Goal: Use online tool/utility

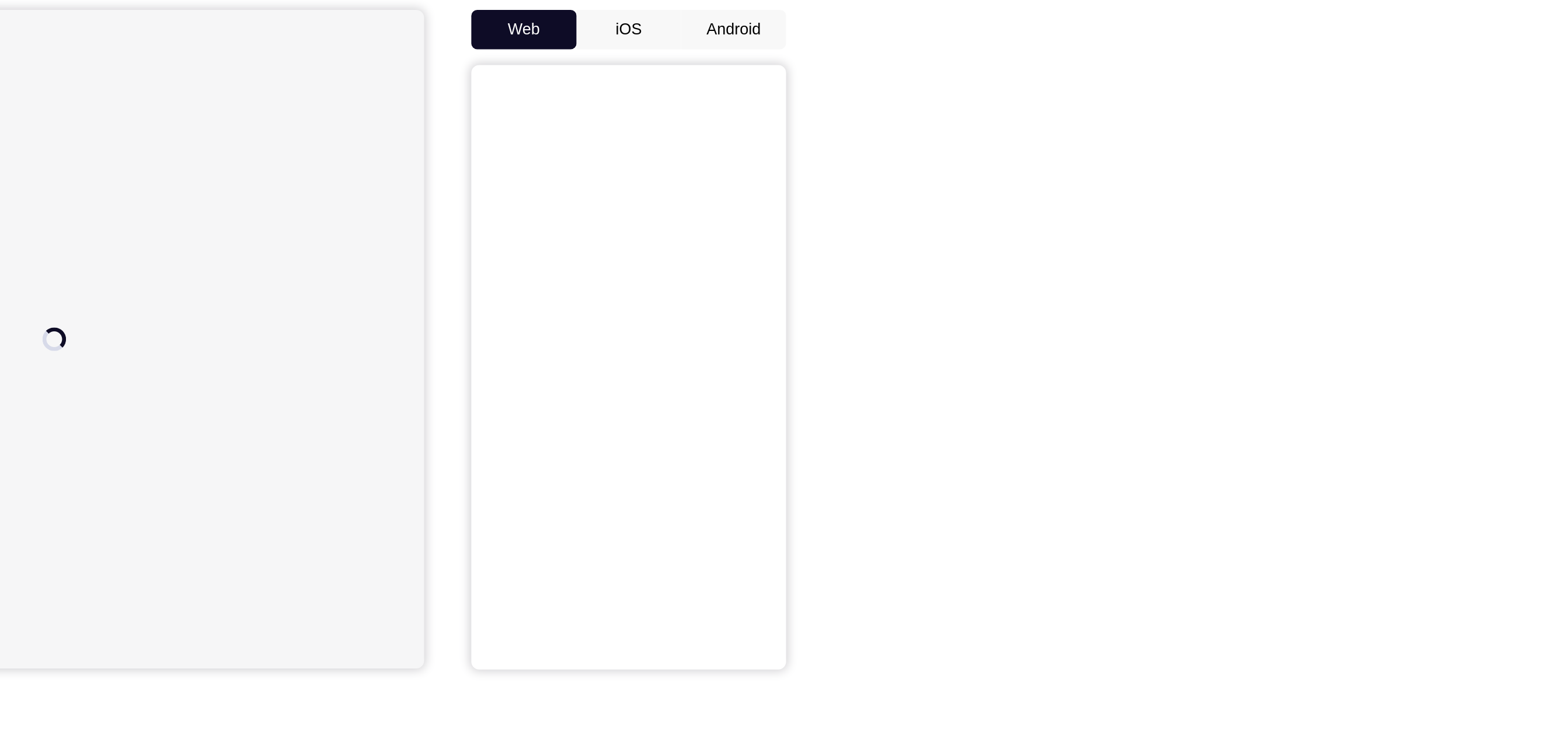
click at [1081, 164] on button "Android" at bounding box center [1080, 163] width 62 height 23
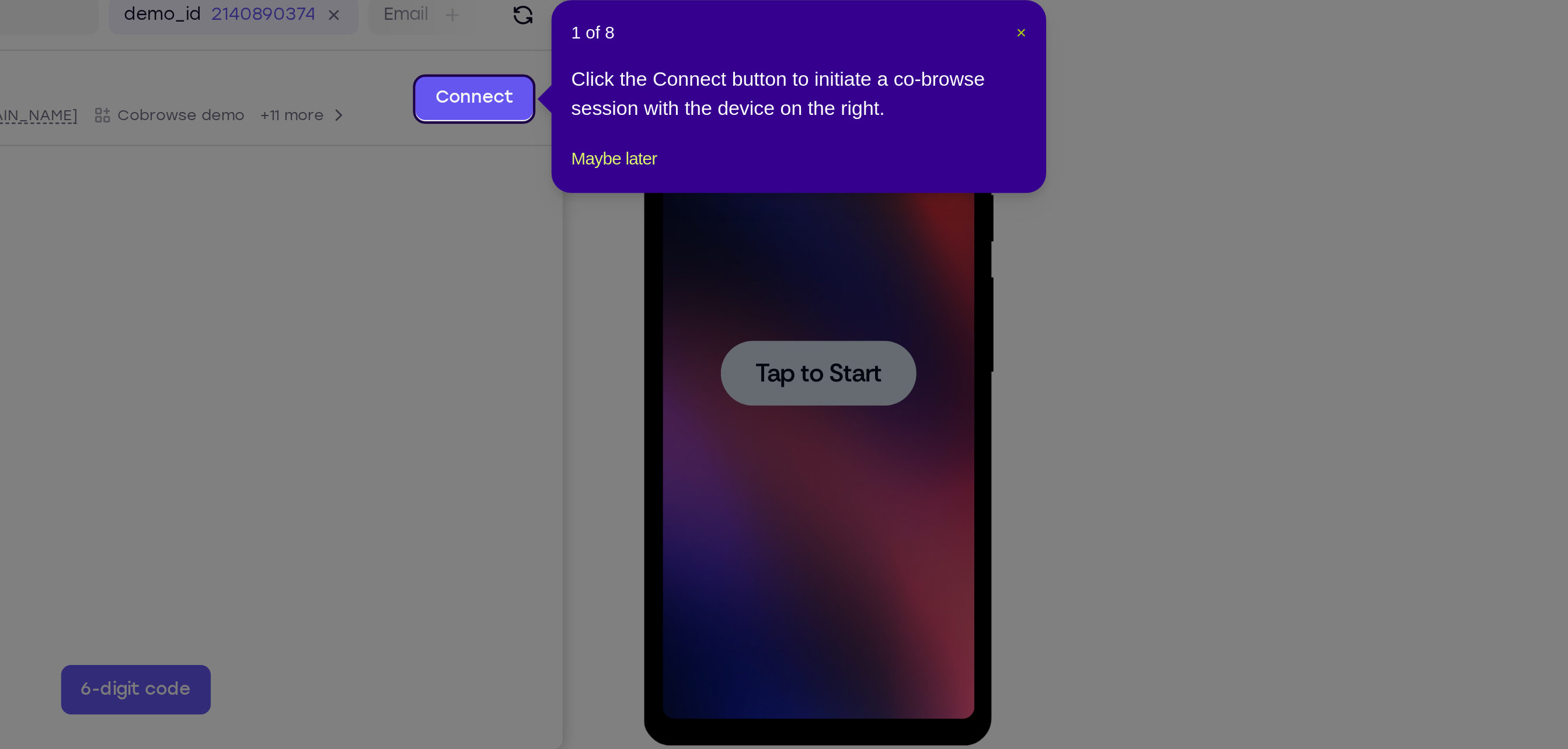
click at [1114, 203] on span "×" at bounding box center [1113, 204] width 5 height 9
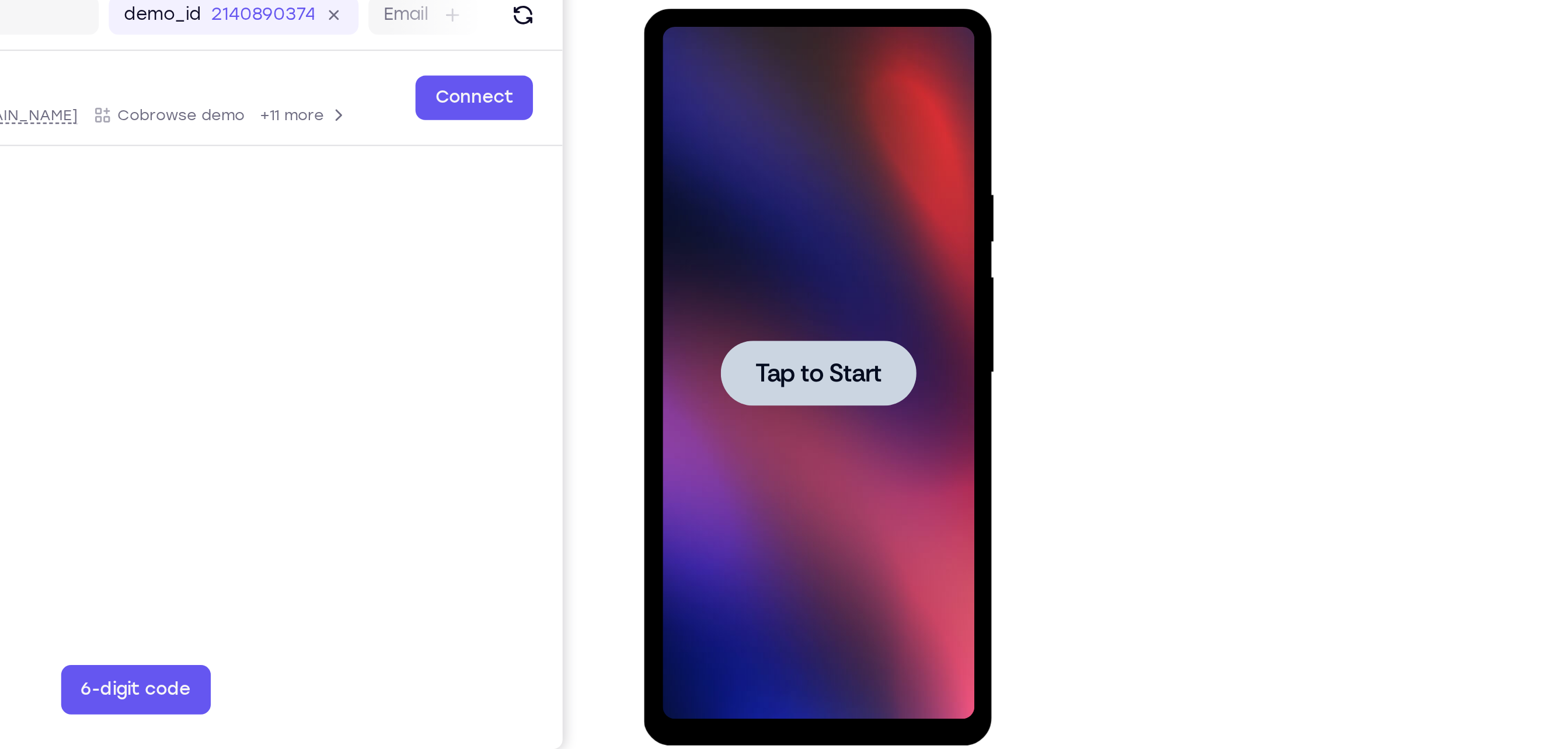
click at [722, 166] on div at bounding box center [726, 180] width 92 height 31
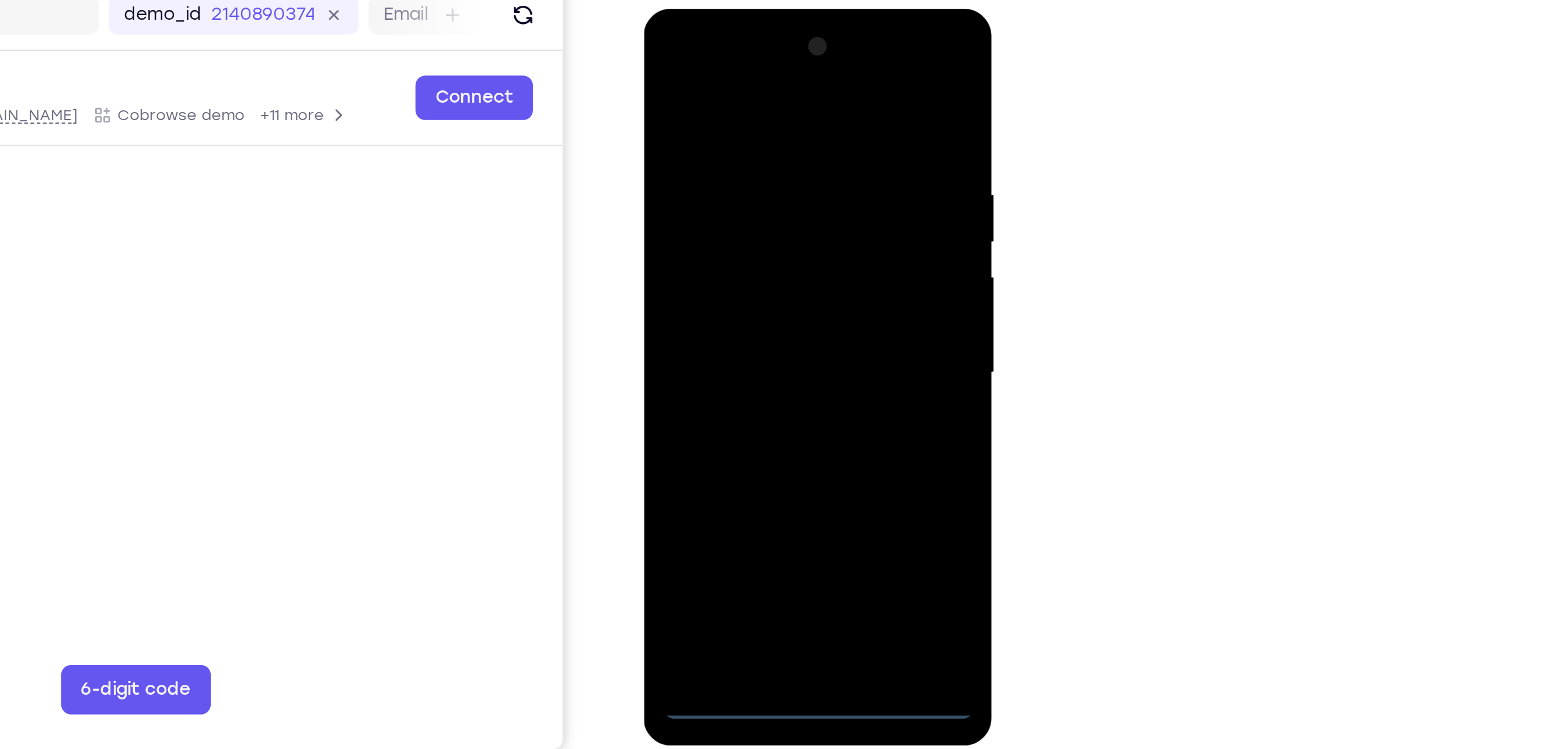
click at [724, 339] on div at bounding box center [725, 181] width 147 height 327
click at [768, 286] on div at bounding box center [725, 181] width 147 height 327
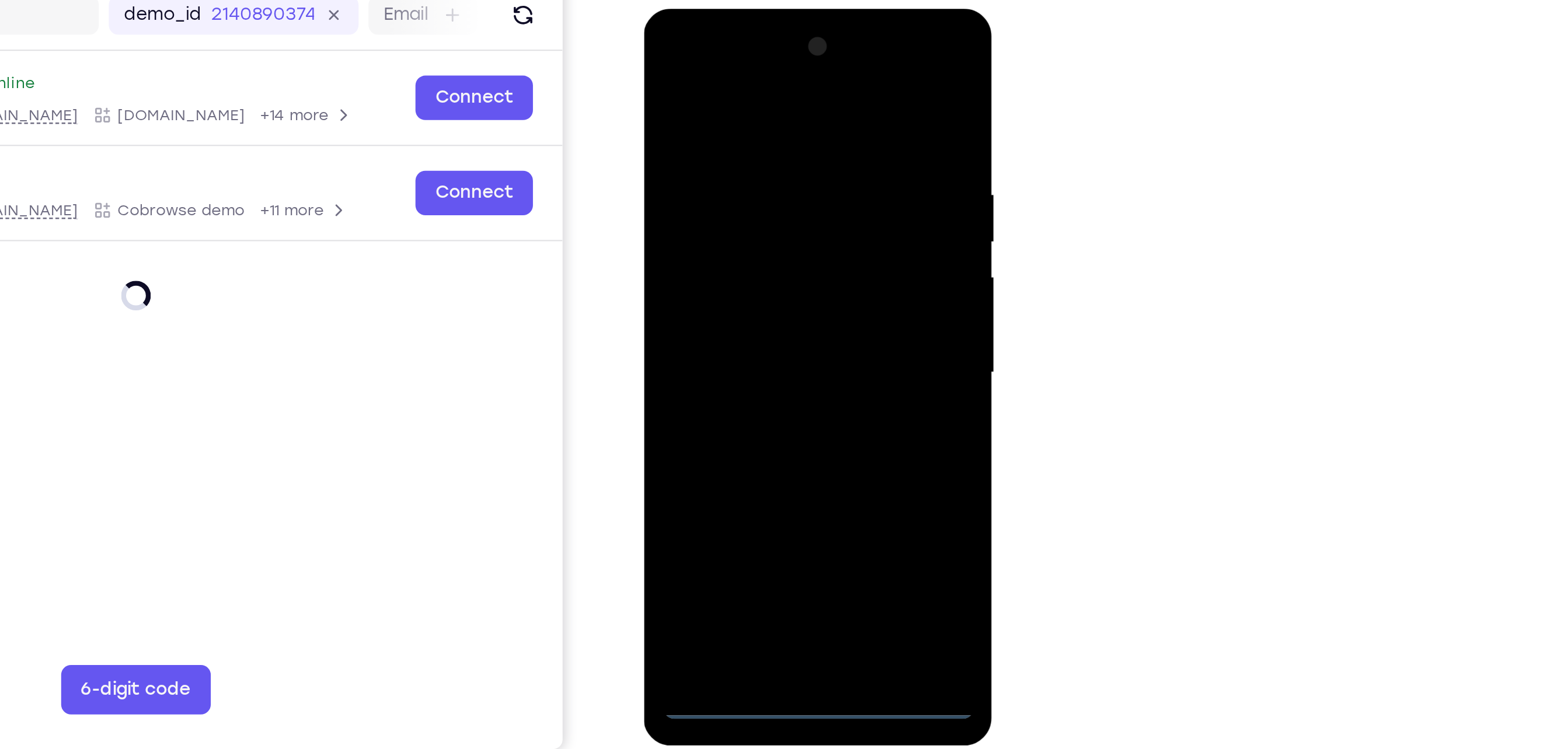
click at [697, 55] on div at bounding box center [725, 181] width 147 height 327
click at [772, 172] on div at bounding box center [725, 181] width 147 height 327
click at [707, 204] on div at bounding box center [725, 181] width 147 height 327
click at [725, 239] on div at bounding box center [725, 181] width 147 height 327
click at [744, 126] on div at bounding box center [725, 181] width 147 height 327
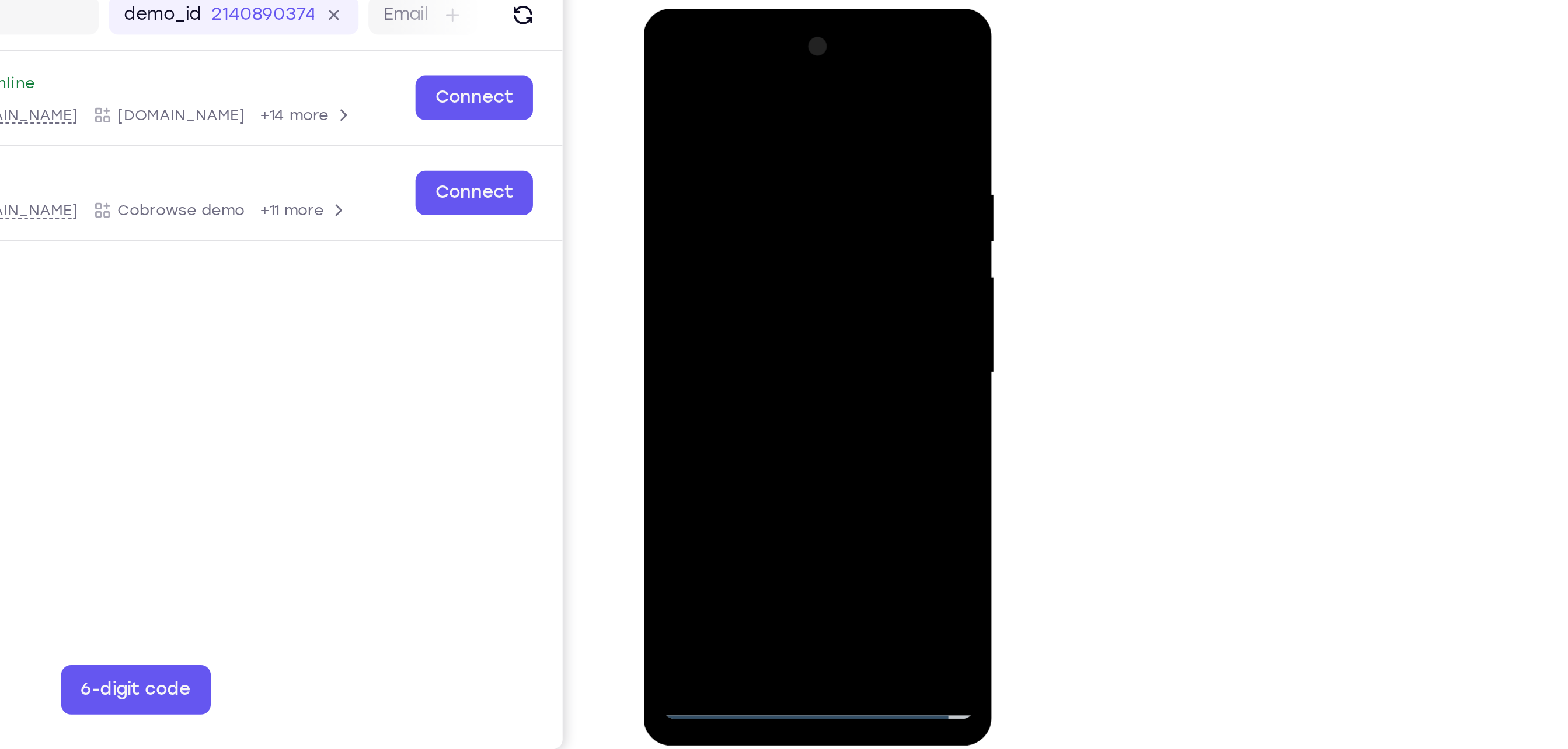
click at [751, 168] on div at bounding box center [725, 181] width 147 height 327
click at [726, 324] on div at bounding box center [725, 181] width 147 height 327
click at [733, 133] on div at bounding box center [725, 181] width 147 height 327
click at [783, 293] on div at bounding box center [725, 181] width 147 height 327
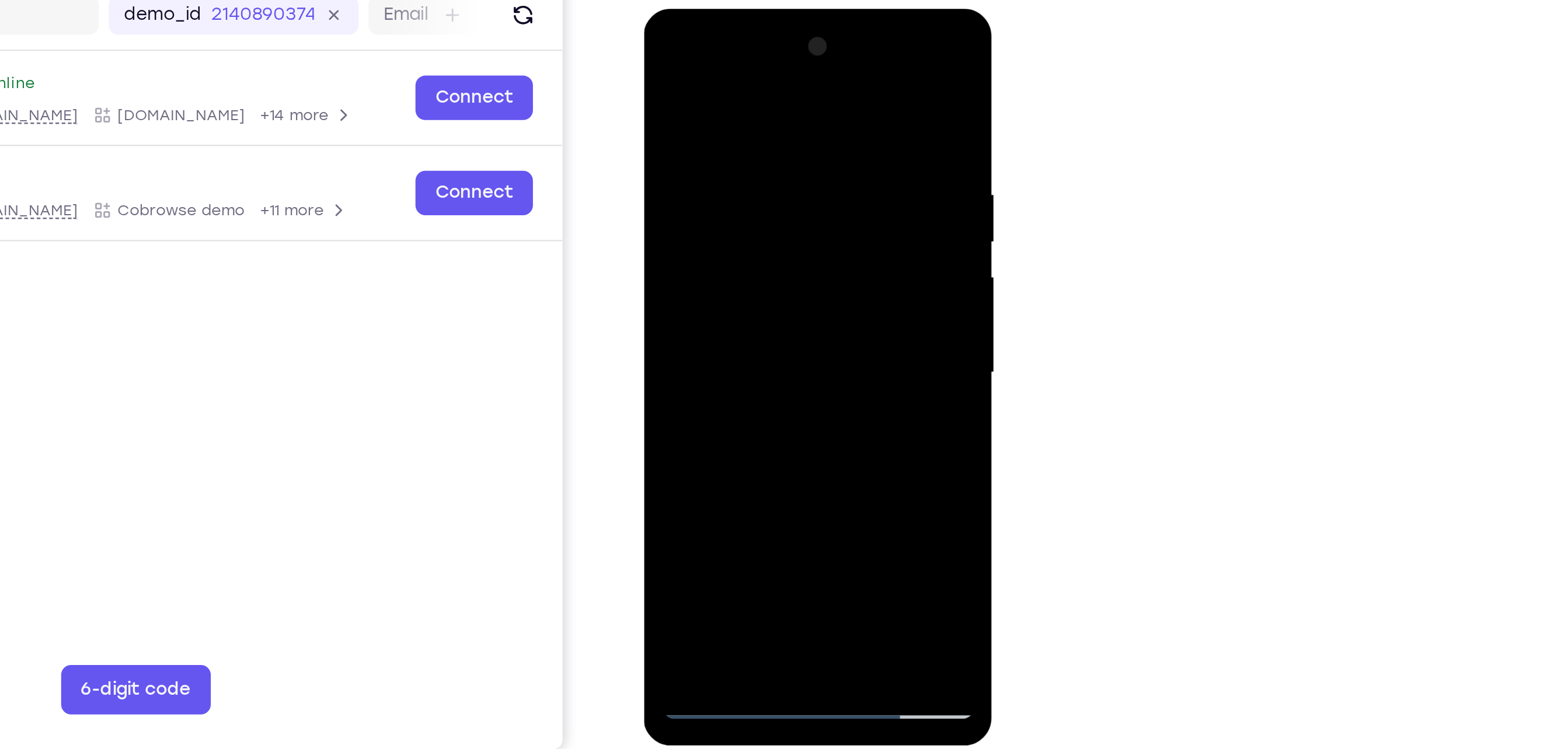
click at [792, 74] on div at bounding box center [725, 181] width 147 height 327
click at [755, 319] on div at bounding box center [725, 181] width 147 height 327
click at [715, 241] on div at bounding box center [725, 181] width 147 height 327
click at [771, 170] on div at bounding box center [725, 181] width 147 height 327
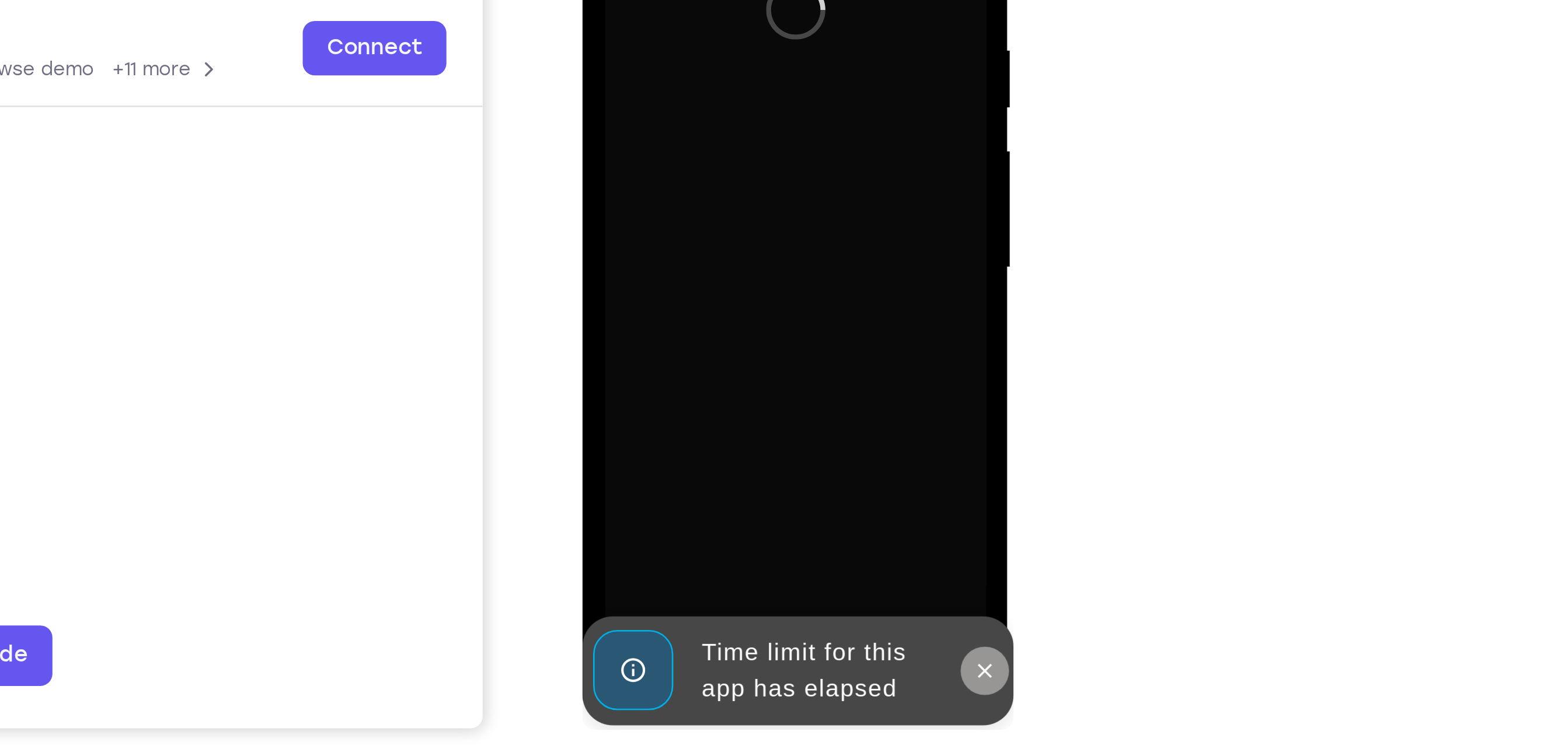
click at [736, 154] on icon at bounding box center [736, 150] width 9 height 9
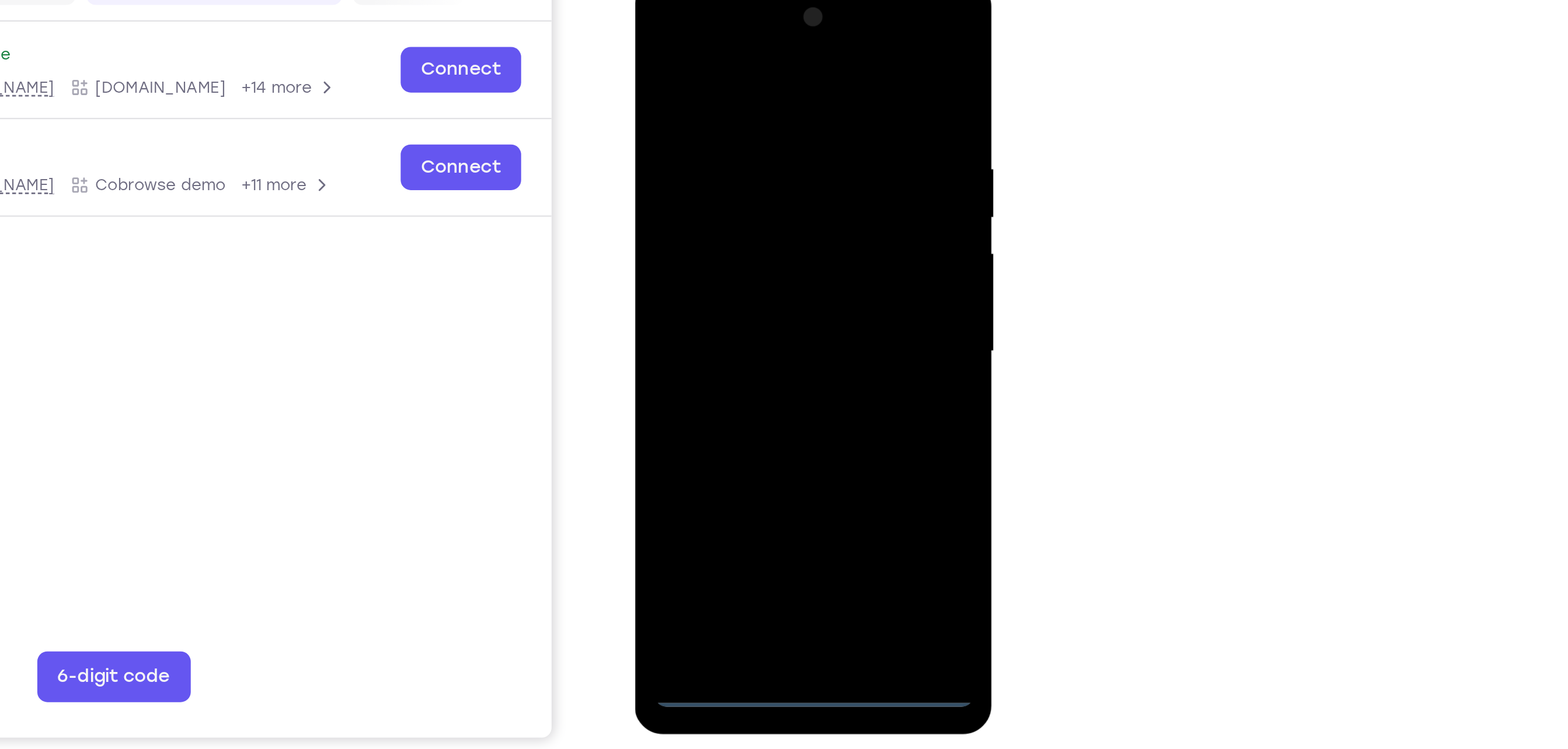
click at [715, 309] on div at bounding box center [717, 151] width 147 height 327
click at [762, 248] on div at bounding box center [717, 151] width 147 height 327
click at [704, 47] on div at bounding box center [717, 151] width 147 height 327
click at [770, 145] on div at bounding box center [717, 151] width 147 height 327
click at [704, 173] on div at bounding box center [717, 151] width 147 height 327
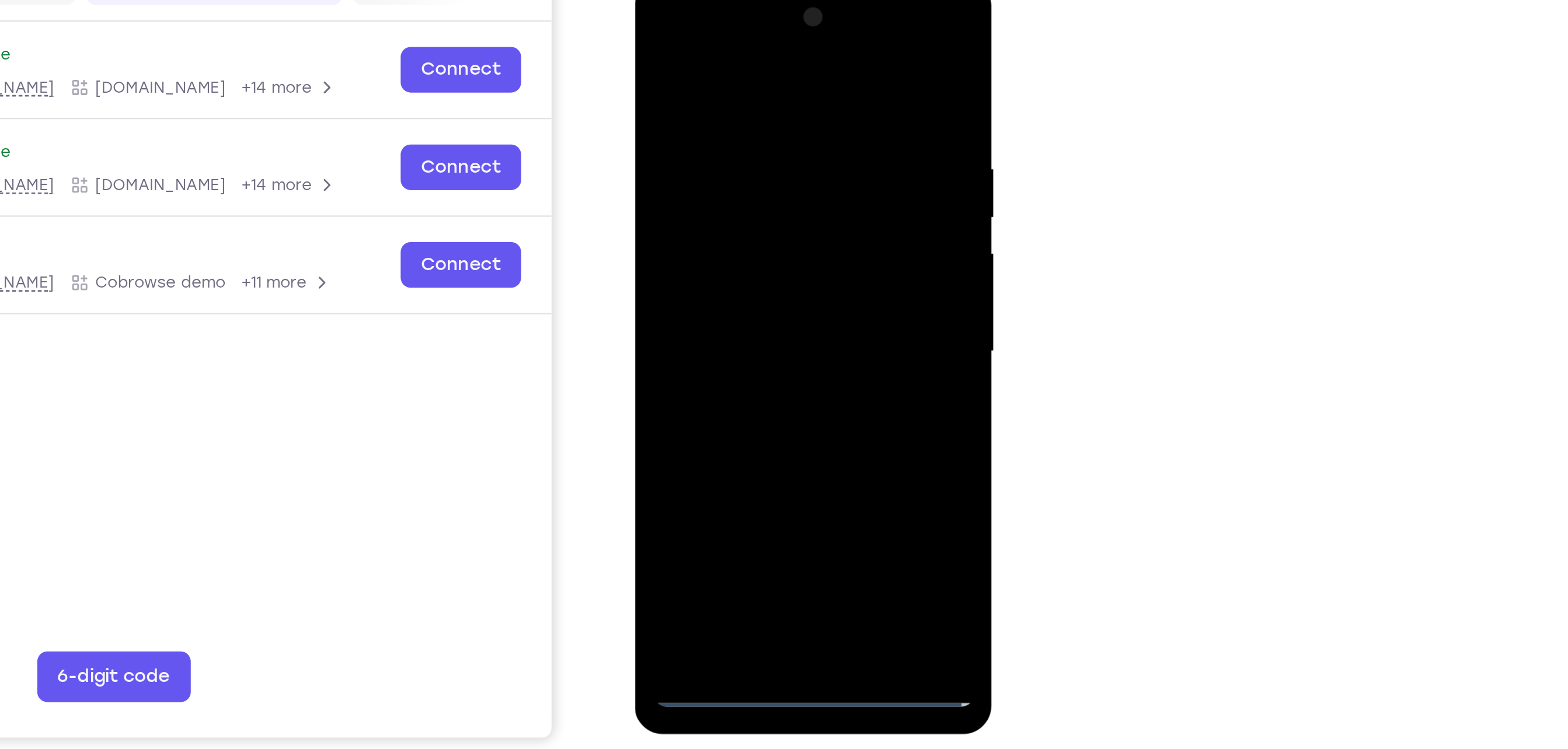
click at [705, 212] on div at bounding box center [717, 151] width 147 height 327
click at [708, 99] on div at bounding box center [717, 151] width 147 height 327
click at [731, 117] on div at bounding box center [717, 151] width 147 height 327
click at [726, 131] on div at bounding box center [717, 151] width 147 height 327
click at [707, 290] on div at bounding box center [717, 151] width 147 height 327
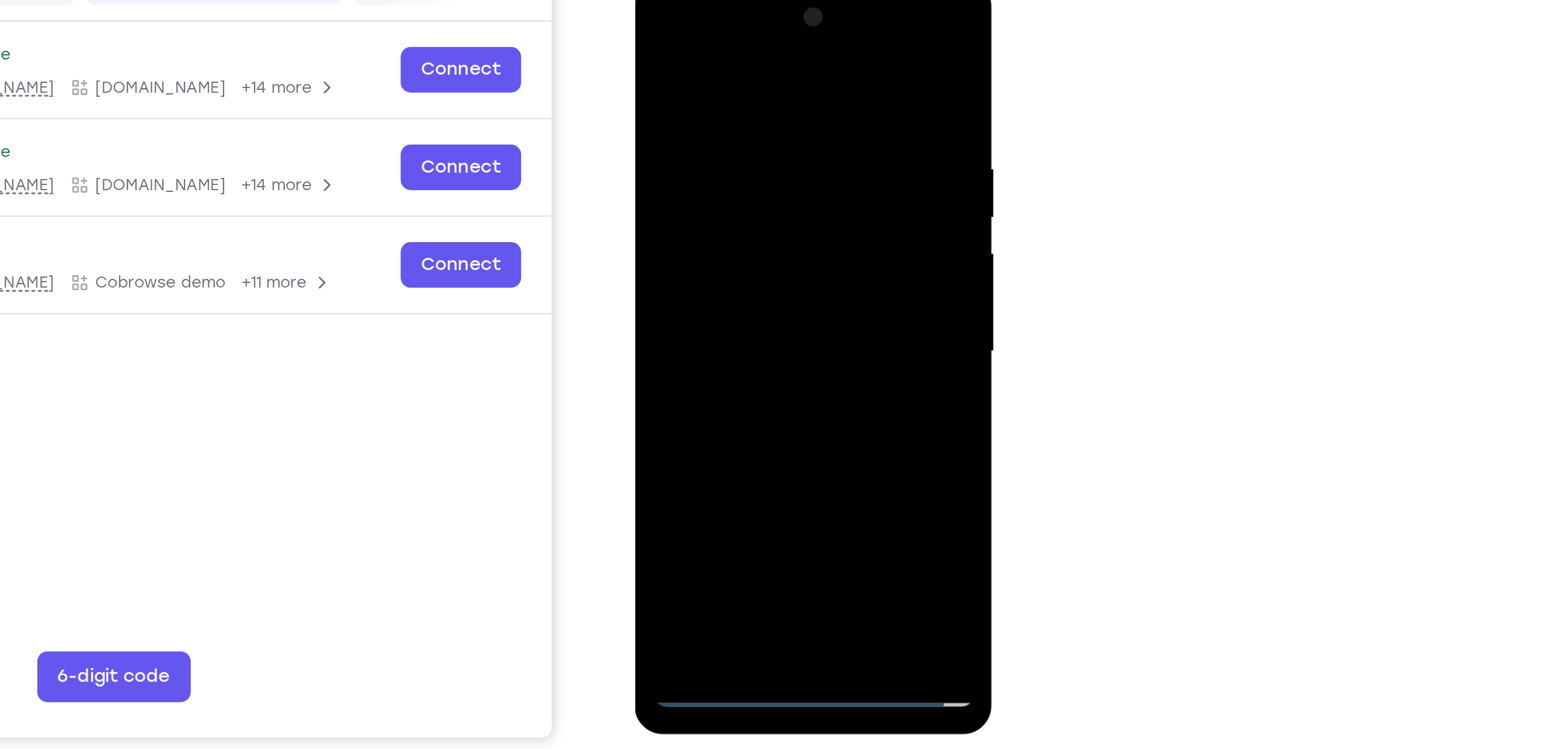
click at [714, 100] on div at bounding box center [717, 151] width 147 height 327
click at [739, 290] on div at bounding box center [717, 151] width 147 height 327
click at [779, 49] on div at bounding box center [717, 151] width 147 height 327
click at [749, 283] on div at bounding box center [717, 151] width 147 height 327
click at [722, 212] on div at bounding box center [717, 151] width 147 height 327
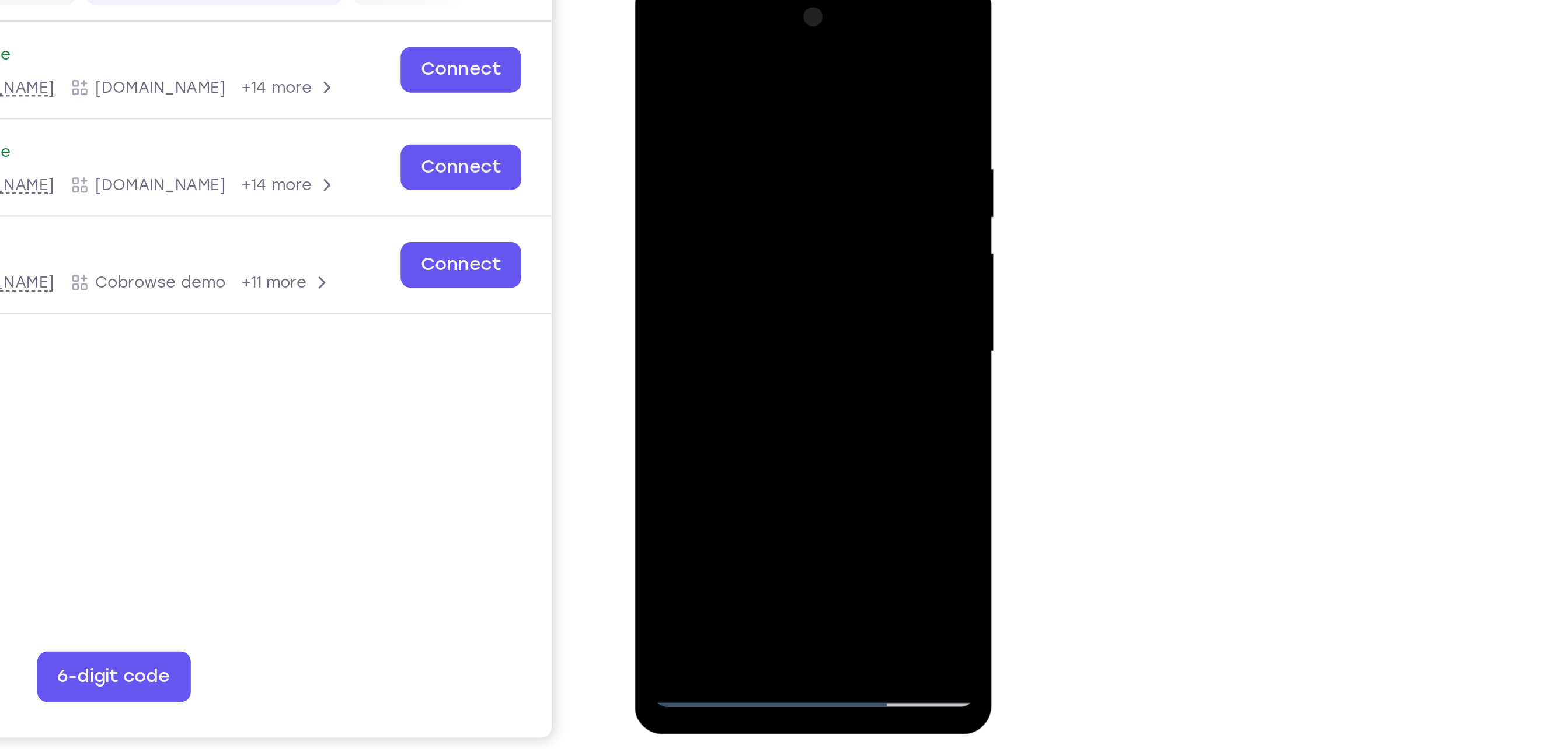
click at [733, 214] on div at bounding box center [717, 151] width 147 height 327
click at [722, 212] on div at bounding box center [717, 151] width 147 height 327
click at [769, 132] on div at bounding box center [717, 151] width 147 height 327
click at [743, 285] on div at bounding box center [717, 151] width 147 height 327
click at [714, 139] on div at bounding box center [717, 151] width 147 height 327
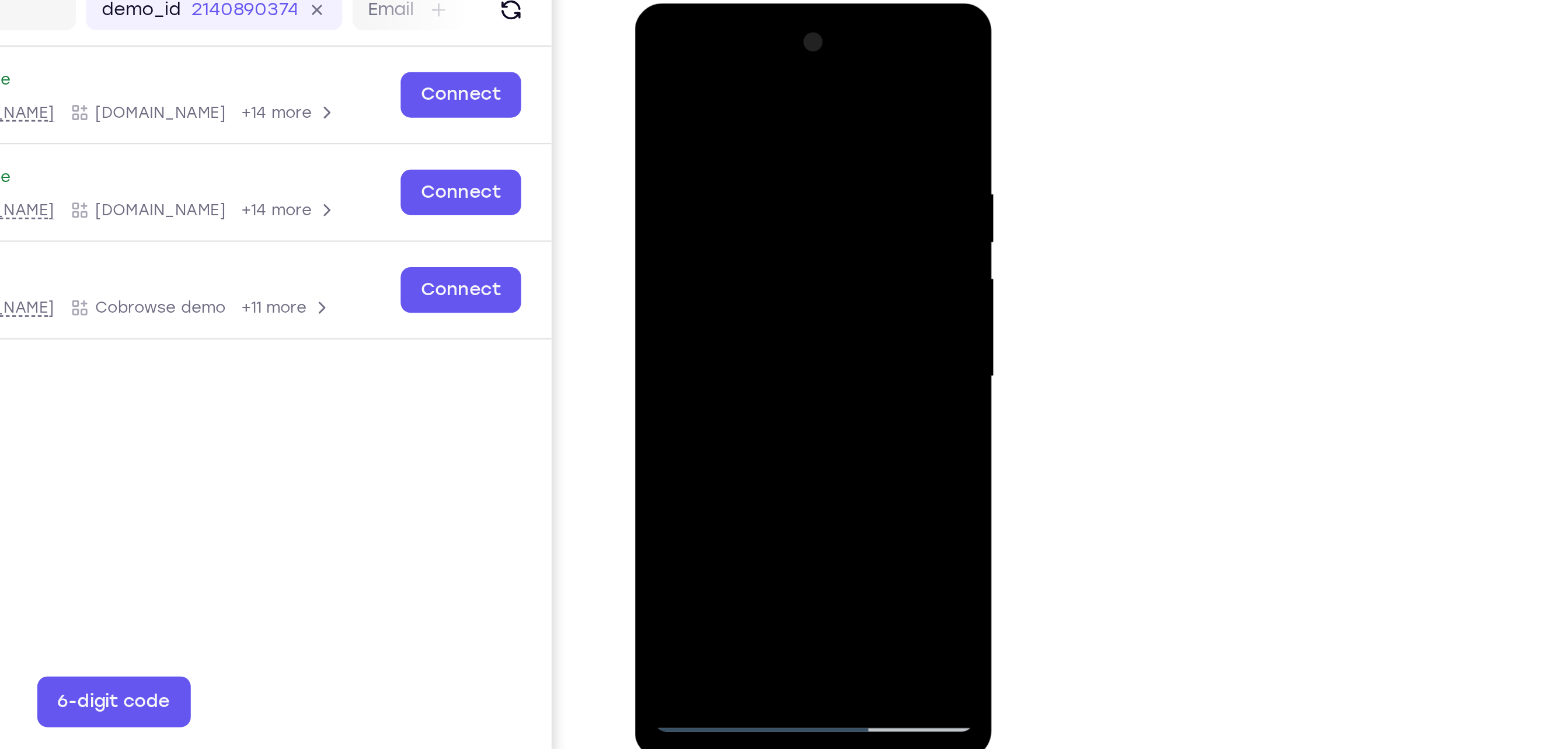
click at [731, 232] on div at bounding box center [717, 176] width 147 height 327
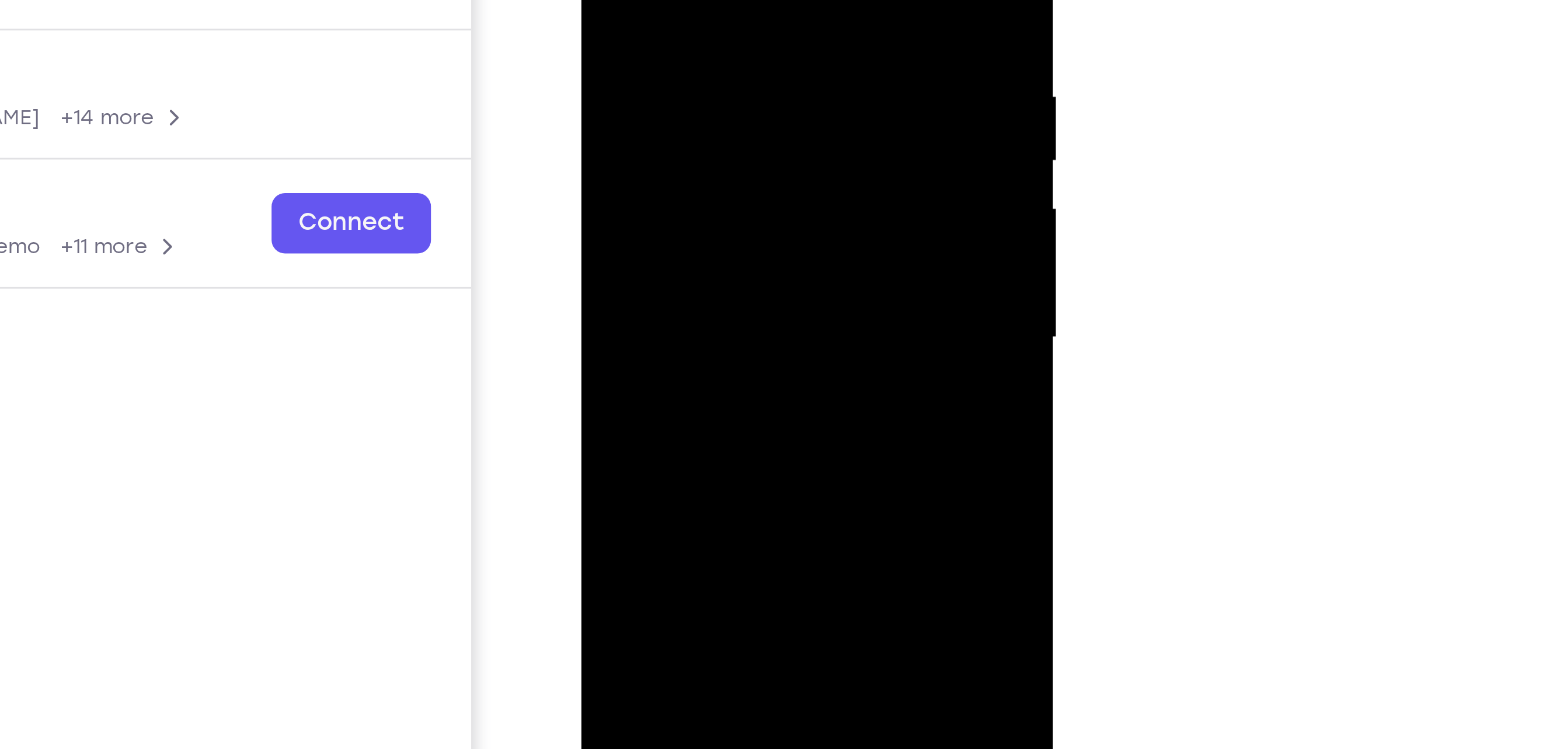
click at [676, 0] on div at bounding box center [662, 16] width 147 height 327
click at [676, 80] on div at bounding box center [662, 16] width 147 height 327
click at [647, 62] on div at bounding box center [662, 16] width 147 height 327
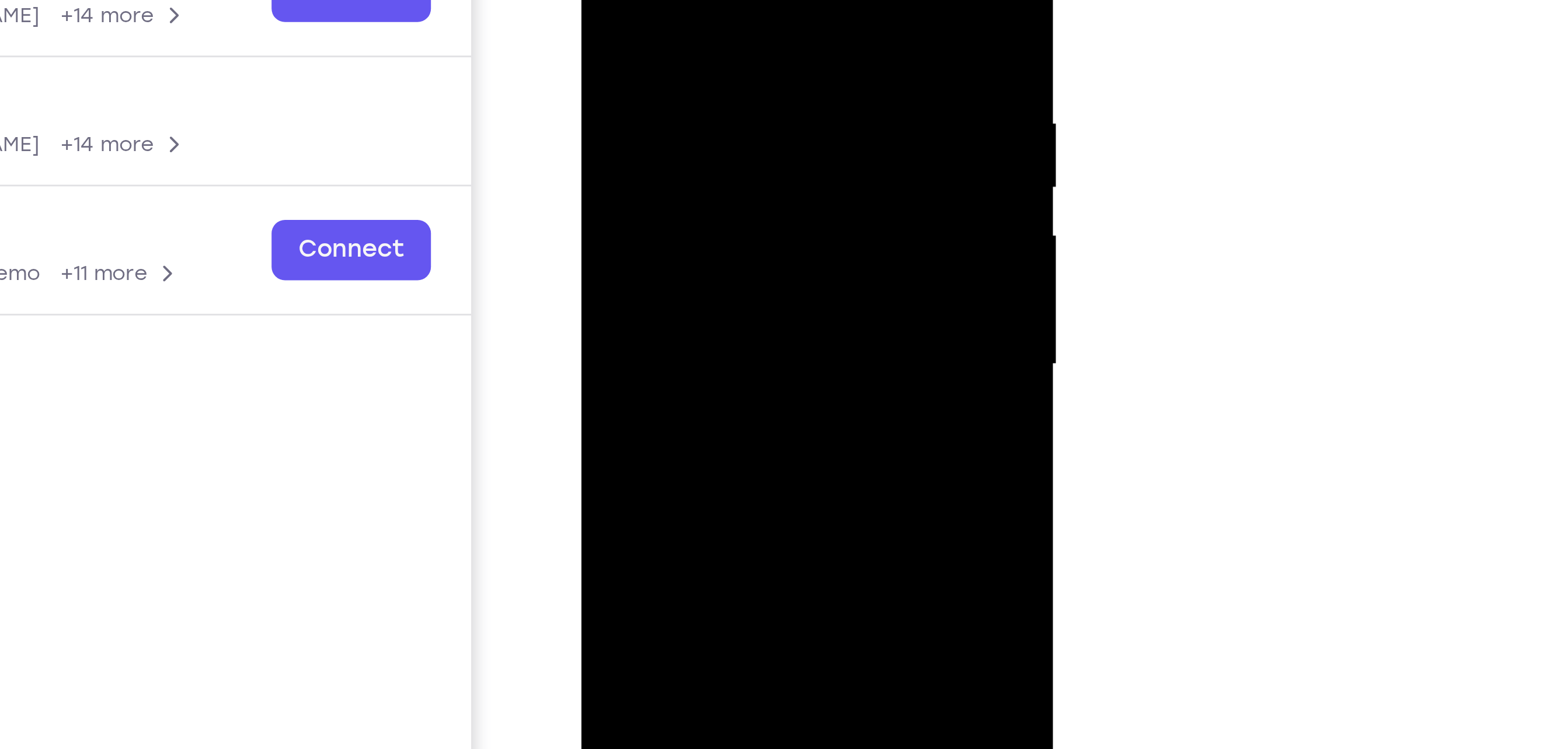
click at [600, 0] on div at bounding box center [662, 44] width 147 height 327
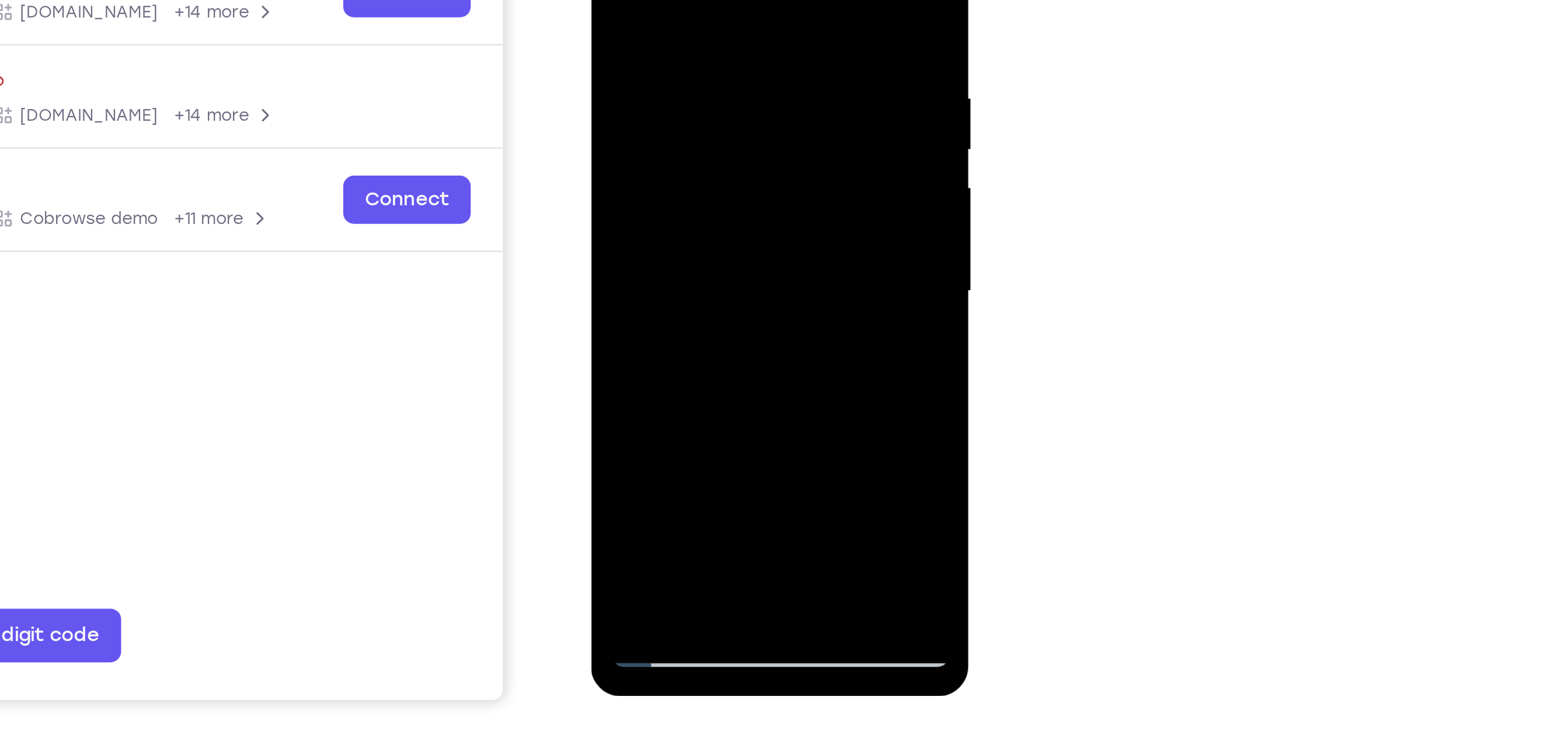
click at [611, 0] on div at bounding box center [673, 69] width 147 height 327
click at [652, 0] on div at bounding box center [673, 69] width 147 height 327
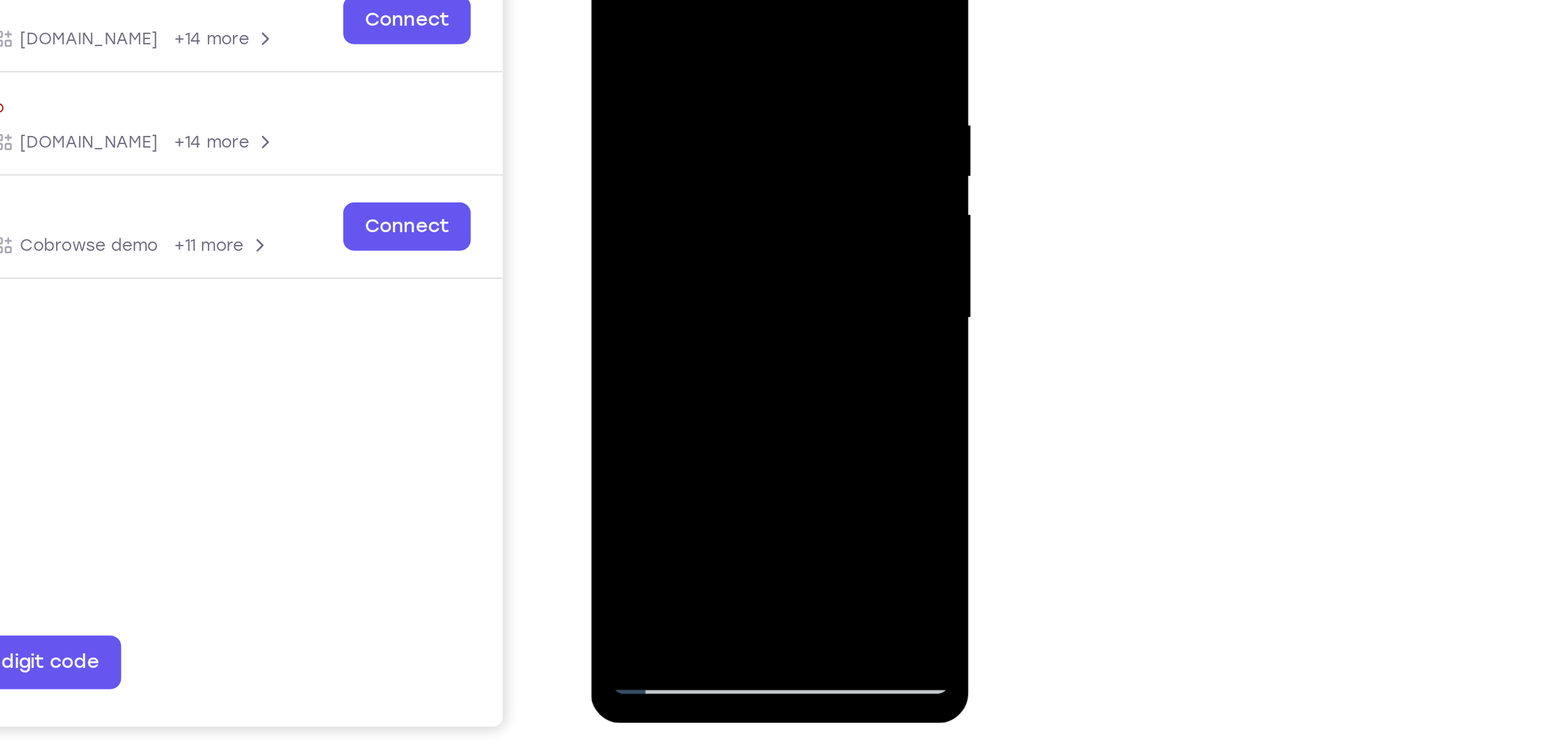
click at [718, 228] on div at bounding box center [673, 96] width 147 height 327
click at [731, 101] on div at bounding box center [673, 96] width 147 height 327
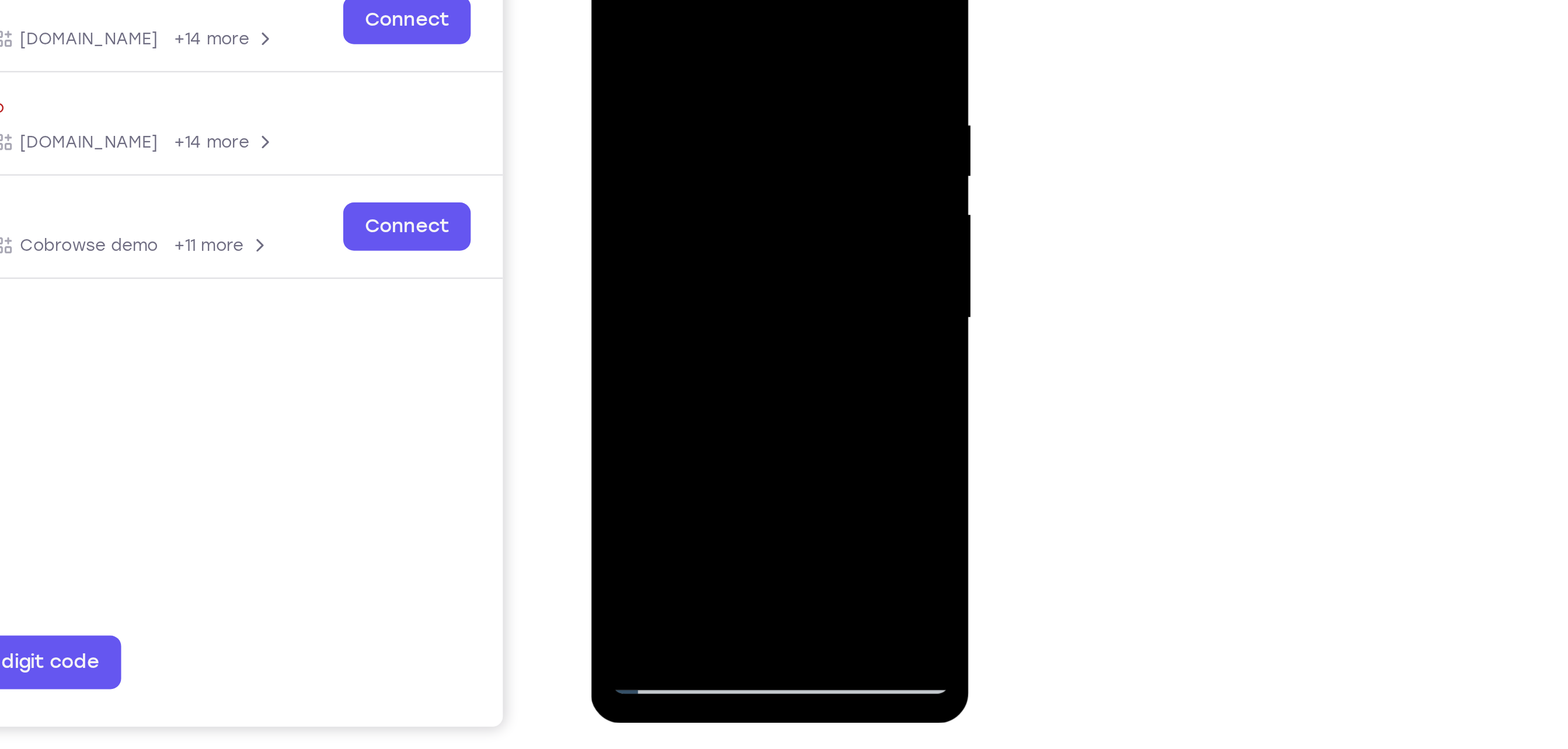
click at [731, 101] on div at bounding box center [673, 96] width 147 height 327
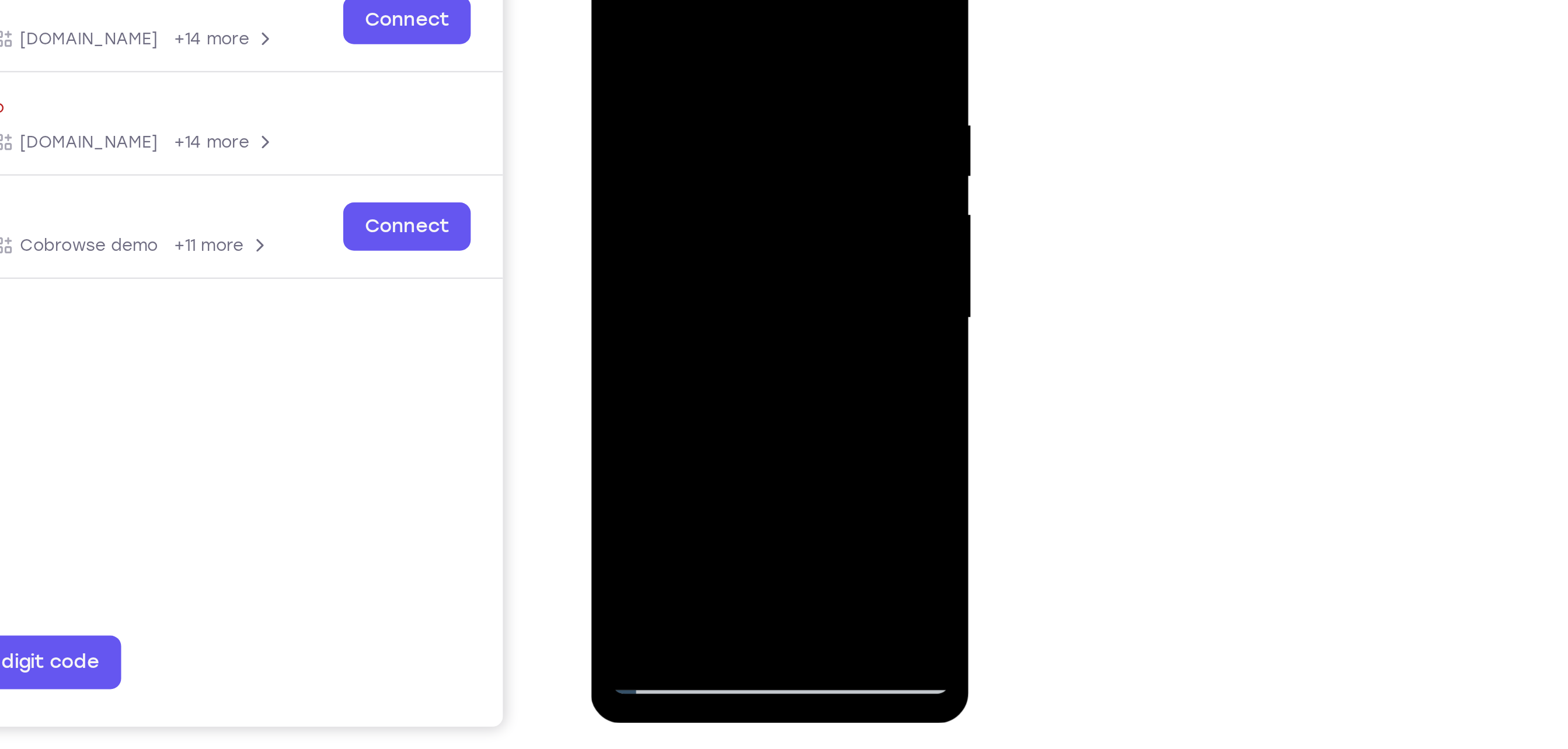
click at [731, 101] on div at bounding box center [673, 96] width 147 height 327
click at [608, 205] on div at bounding box center [673, 96] width 147 height 327
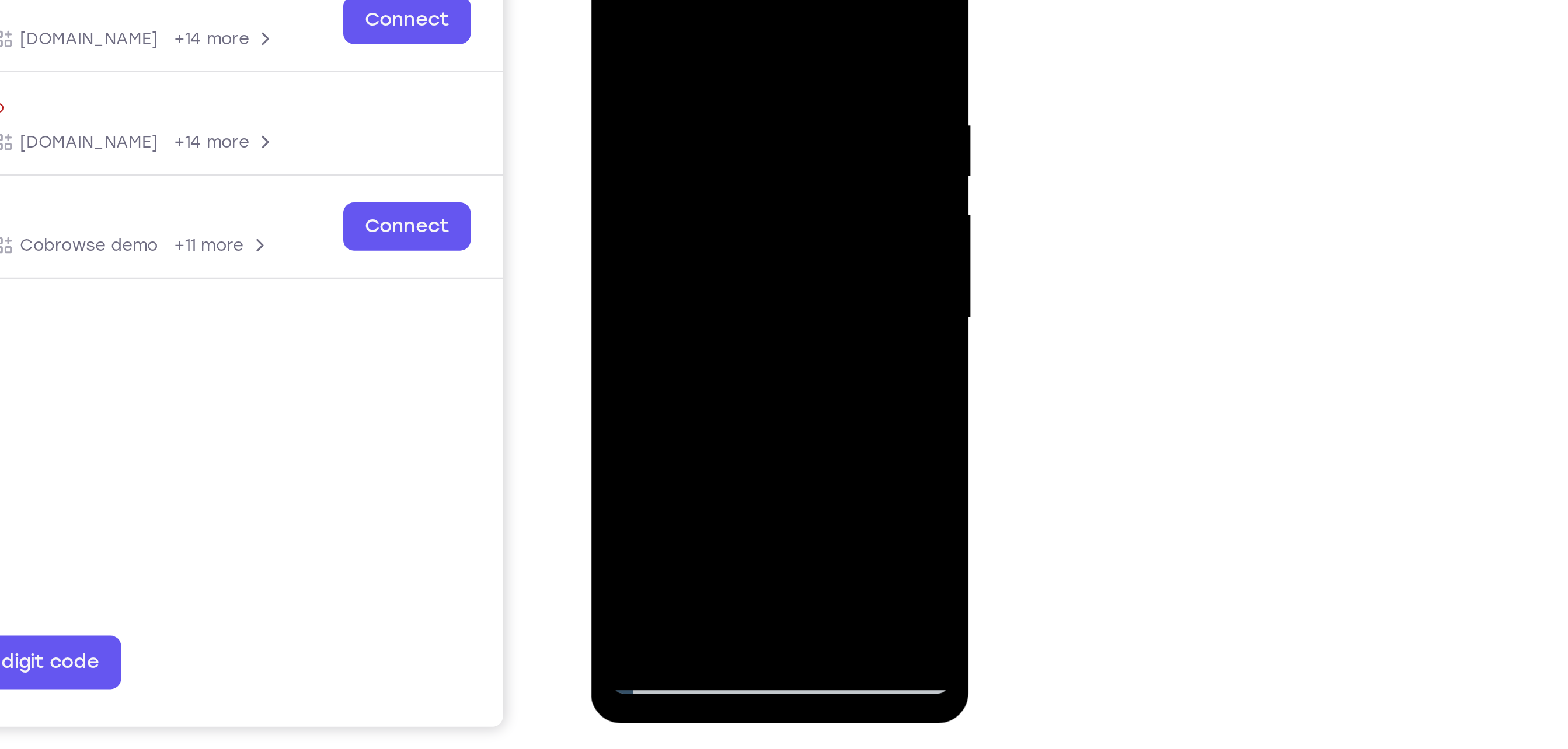
click at [693, 2] on div at bounding box center [673, 96] width 147 height 327
click at [738, 80] on div at bounding box center [673, 96] width 147 height 327
click at [733, 0] on div at bounding box center [673, 96] width 147 height 327
drag, startPoint x: 708, startPoint y: 29, endPoint x: 718, endPoint y: 275, distance: 246.2
click at [718, 273] on html "Online web based iOS Simulators and Android Emulators. Run iPhone, iPad, Mobile…" at bounding box center [674, 99] width 166 height 350
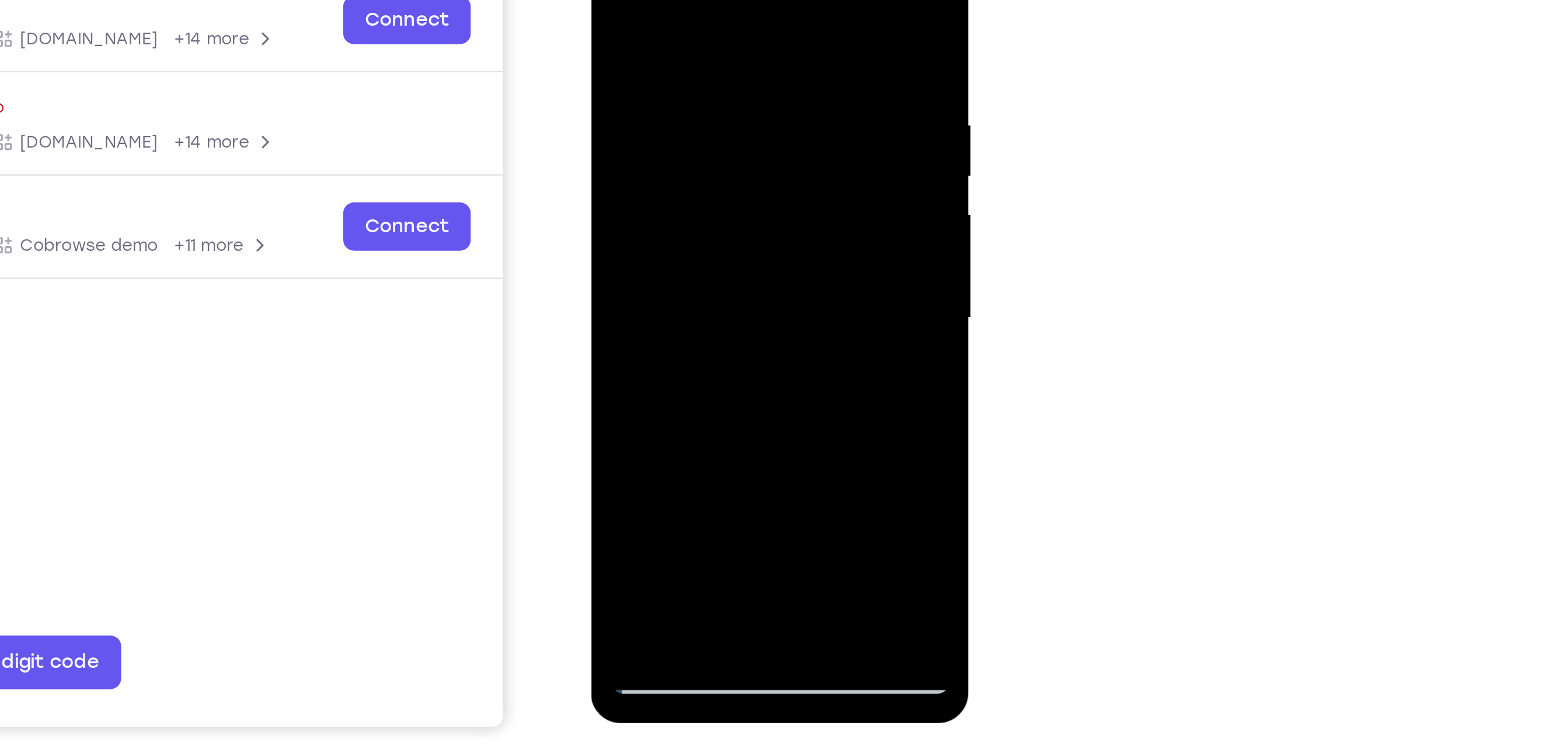
click at [700, 232] on div at bounding box center [673, 96] width 147 height 327
click at [707, 83] on div at bounding box center [673, 96] width 147 height 327
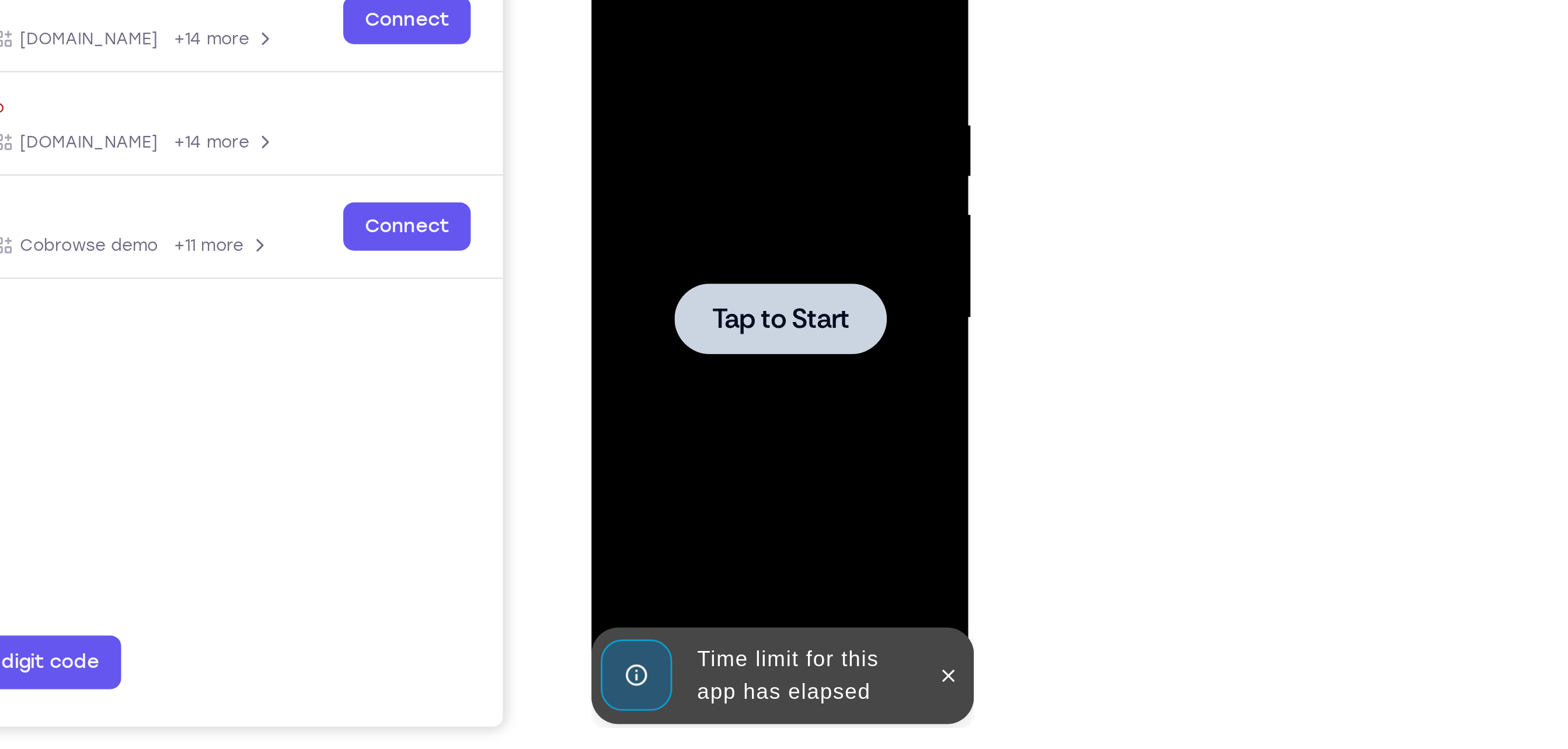
click at [667, 98] on span "Tap to Start" at bounding box center [673, 95] width 59 height 11
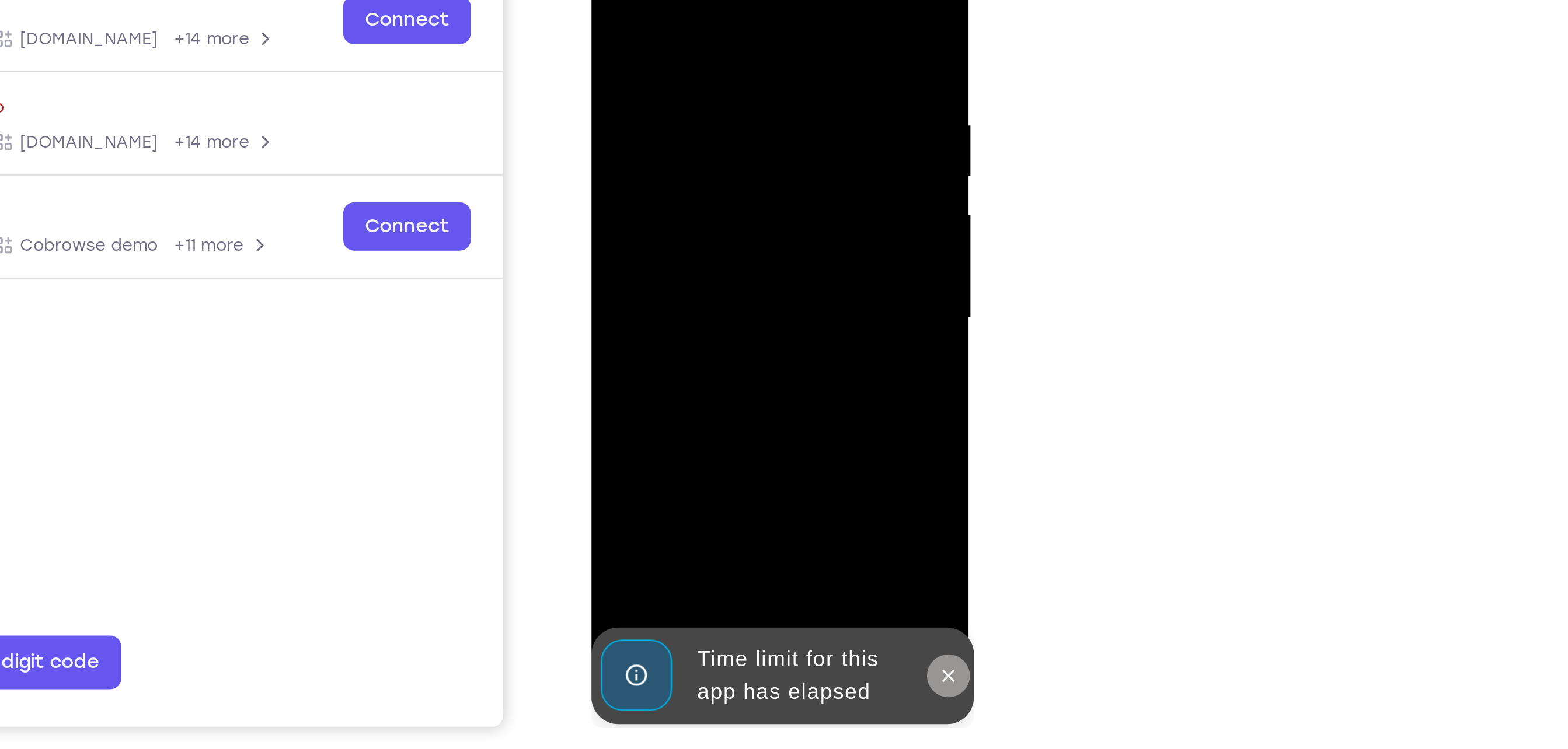
click at [745, 247] on icon at bounding box center [745, 250] width 9 height 9
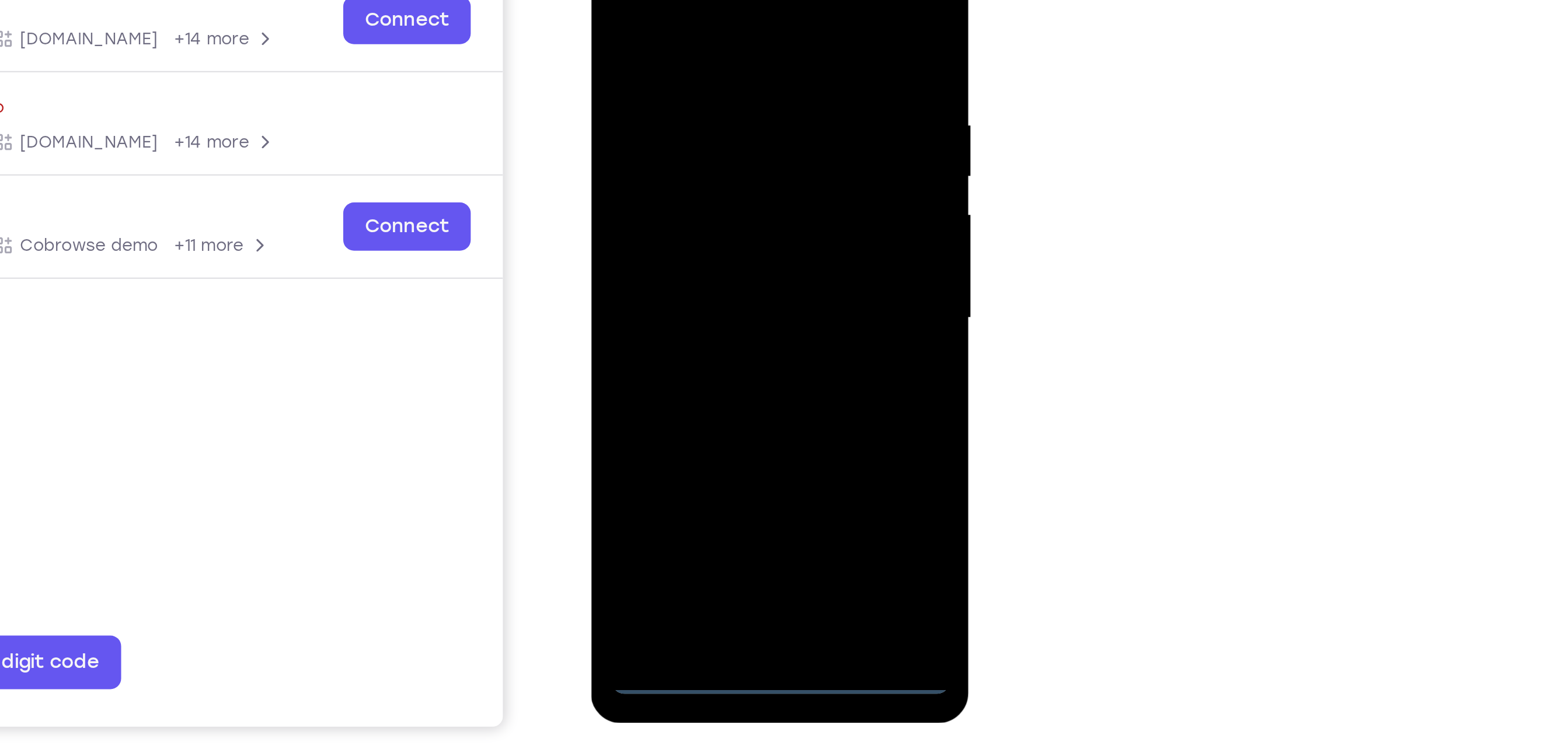
click at [676, 249] on div at bounding box center [673, 96] width 147 height 327
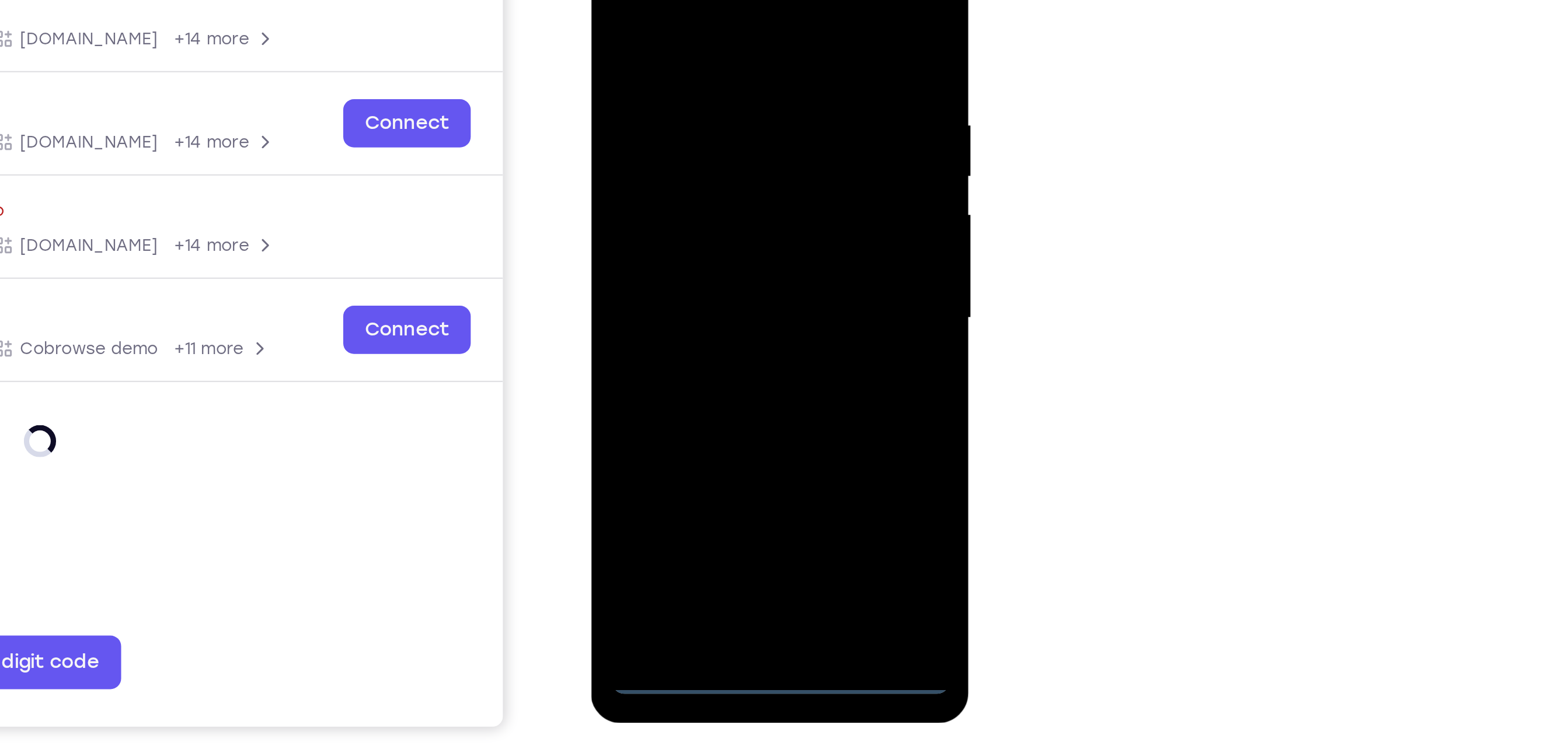
click at [733, 194] on div at bounding box center [673, 96] width 147 height 327
click at [685, 0] on div at bounding box center [673, 96] width 147 height 327
click at [720, 90] on div at bounding box center [673, 96] width 147 height 327
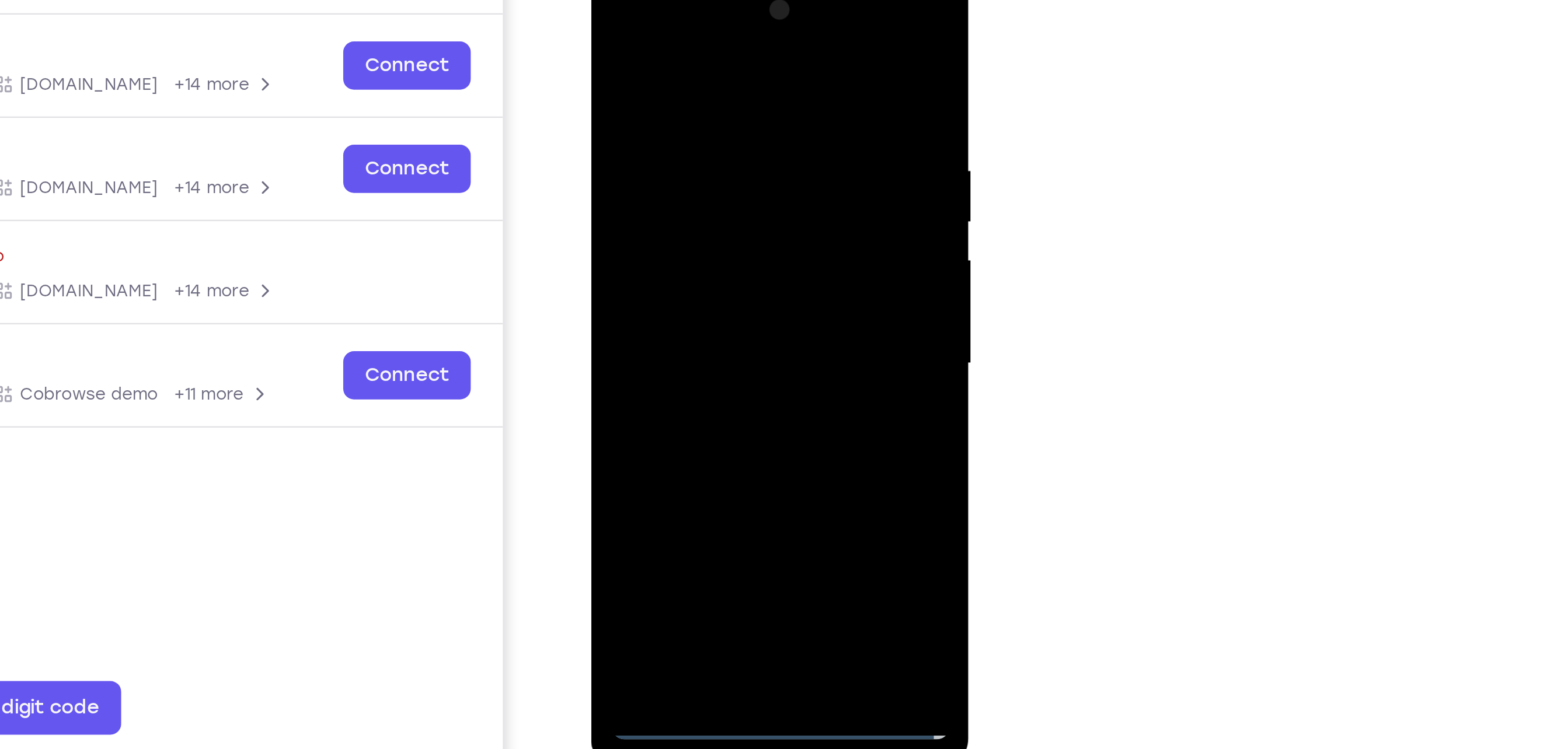
click at [661, 166] on div at bounding box center [673, 142] width 147 height 327
click at [662, 163] on div at bounding box center [673, 142] width 147 height 327
